Goal: Find specific page/section

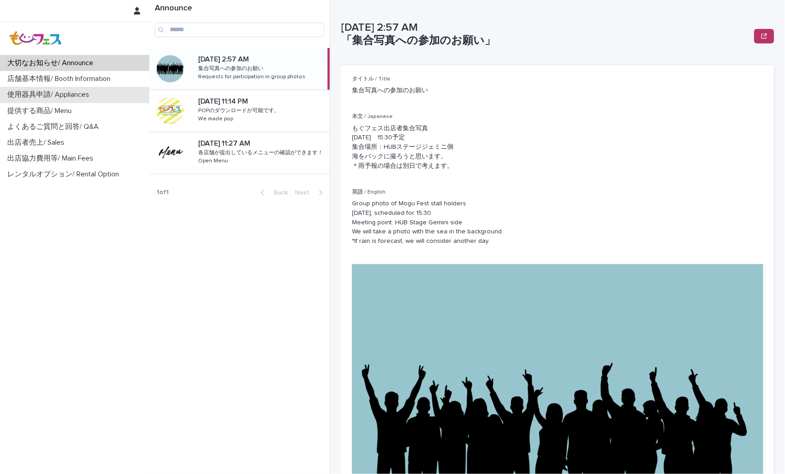
click at [48, 94] on p "使用器具申請/ Appliances" at bounding box center [50, 95] width 93 height 9
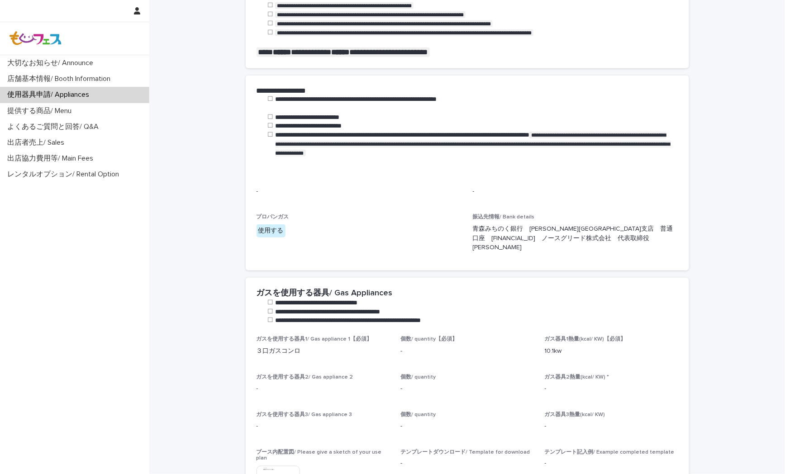
scroll to position [251, 0]
